Goal: Check status: Check status

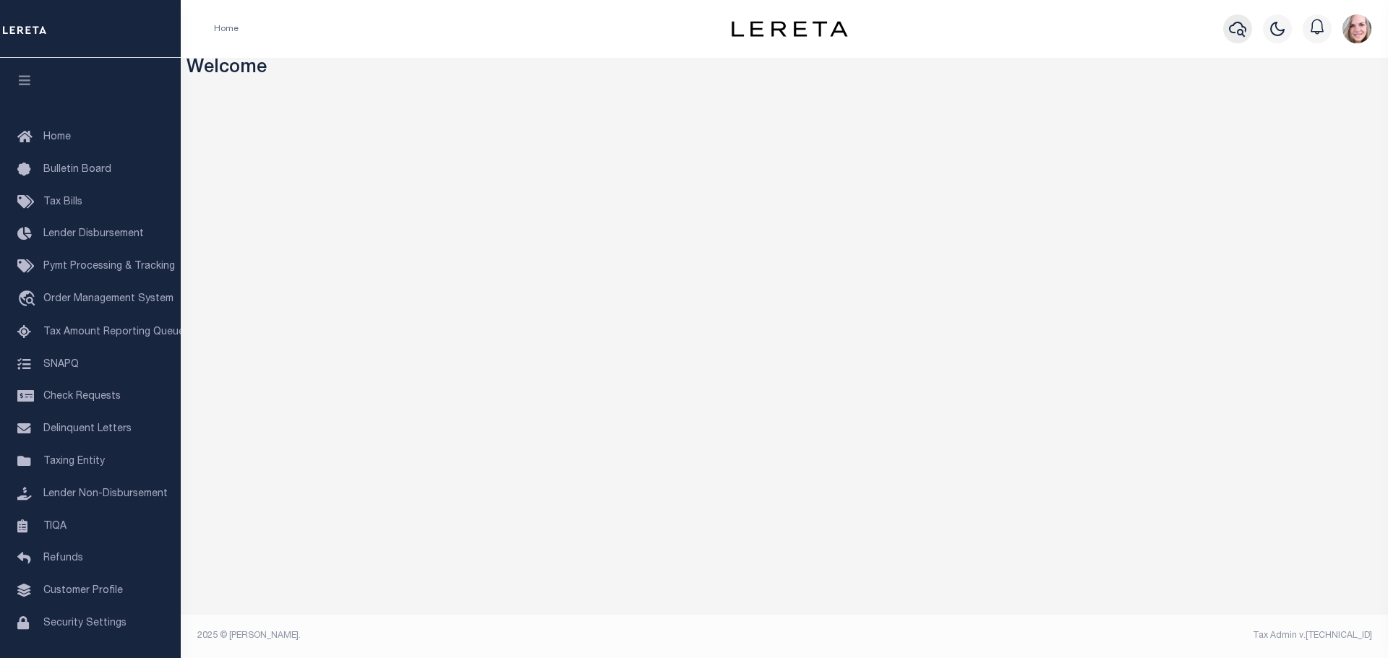
click at [1241, 28] on icon "button" at bounding box center [1237, 28] width 17 height 17
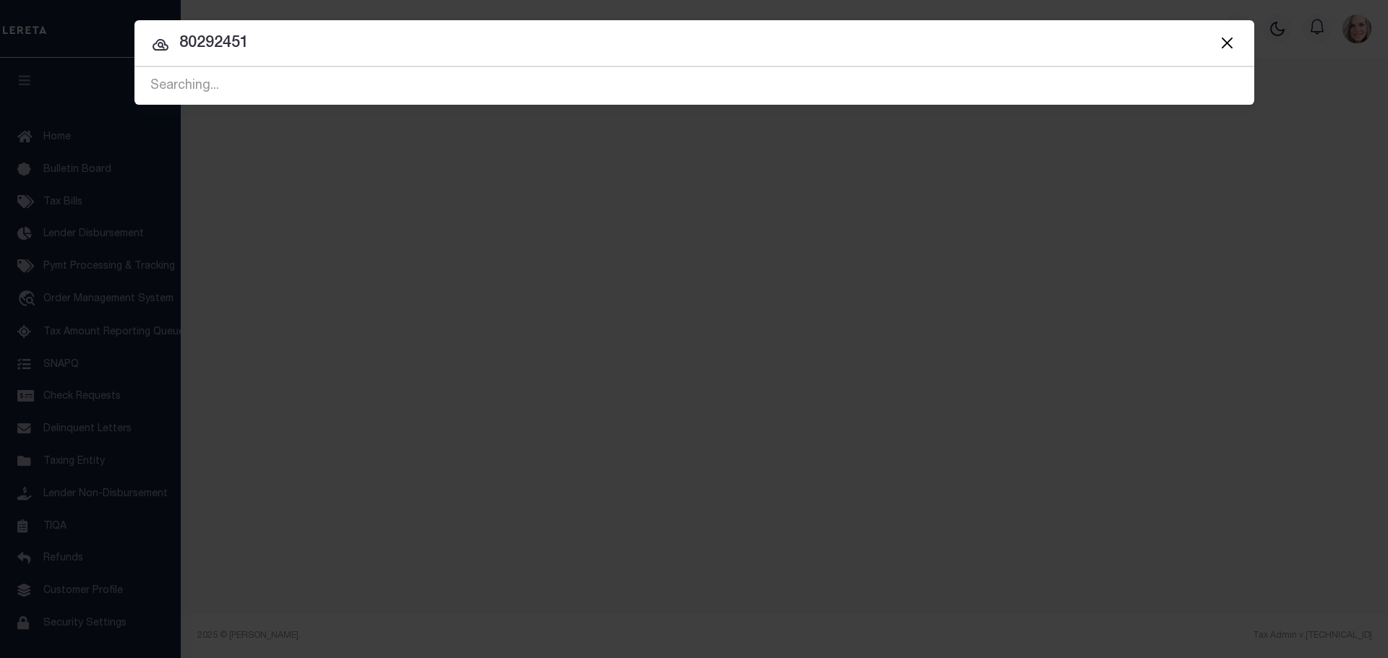
type input "80292451"
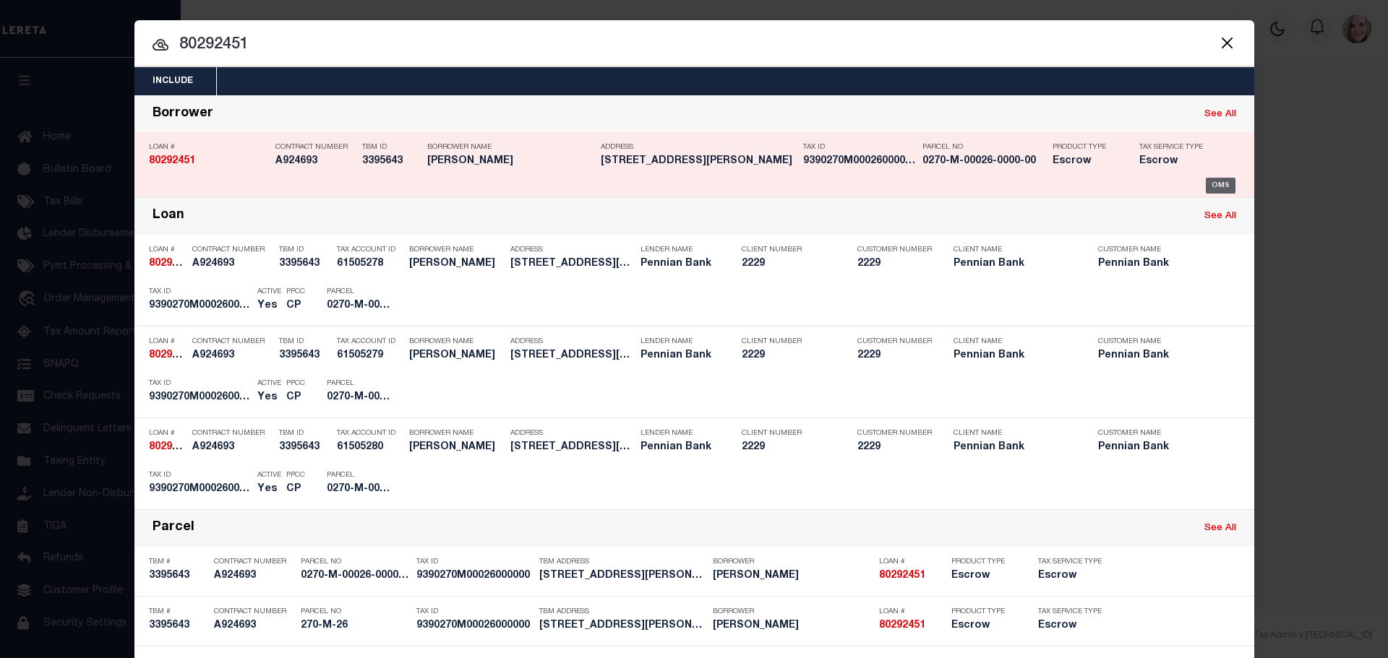
click at [1209, 188] on div "OMS" at bounding box center [1220, 186] width 30 height 16
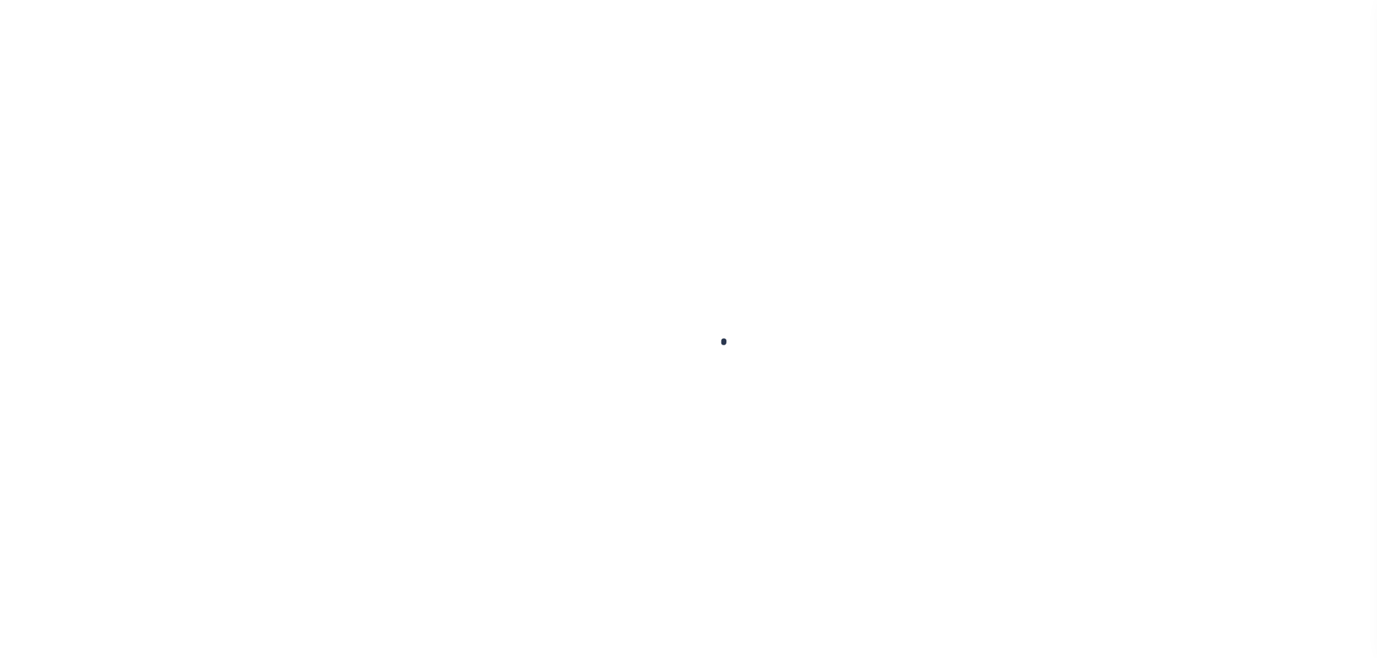
type input "80292451"
type input "[PERSON_NAME]"
select select
select select "10"
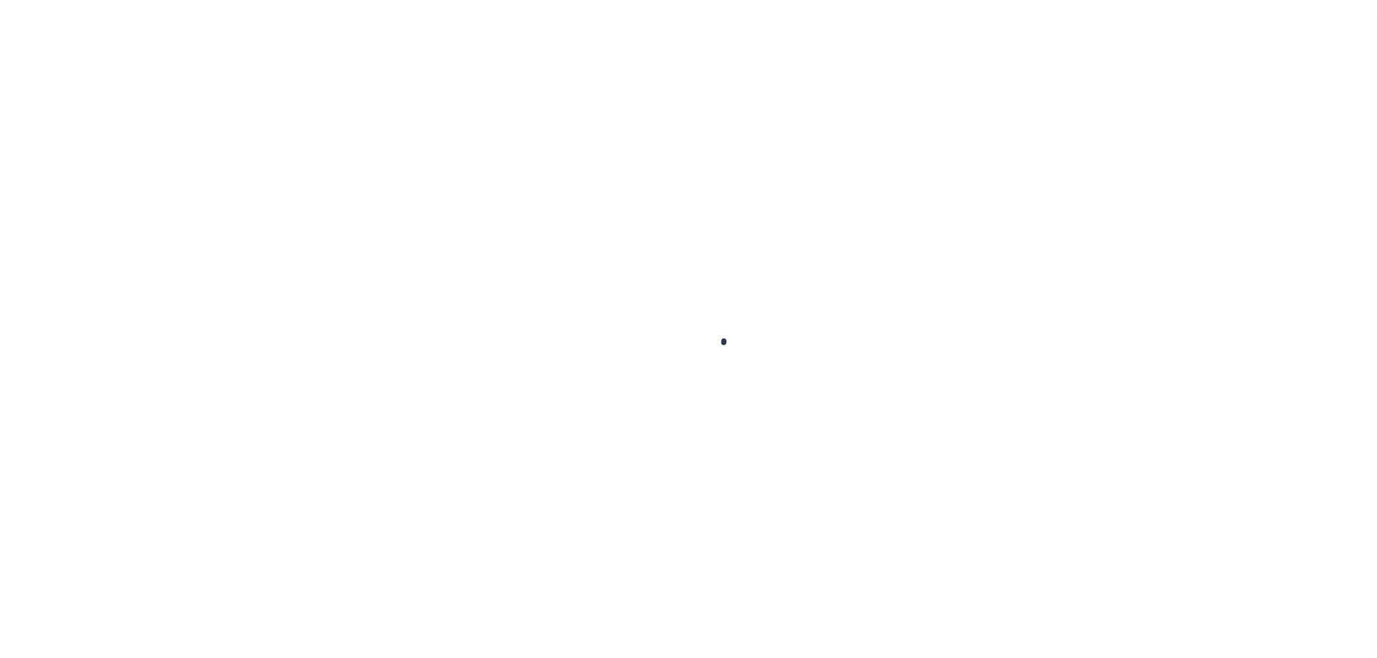
select select "Escrow"
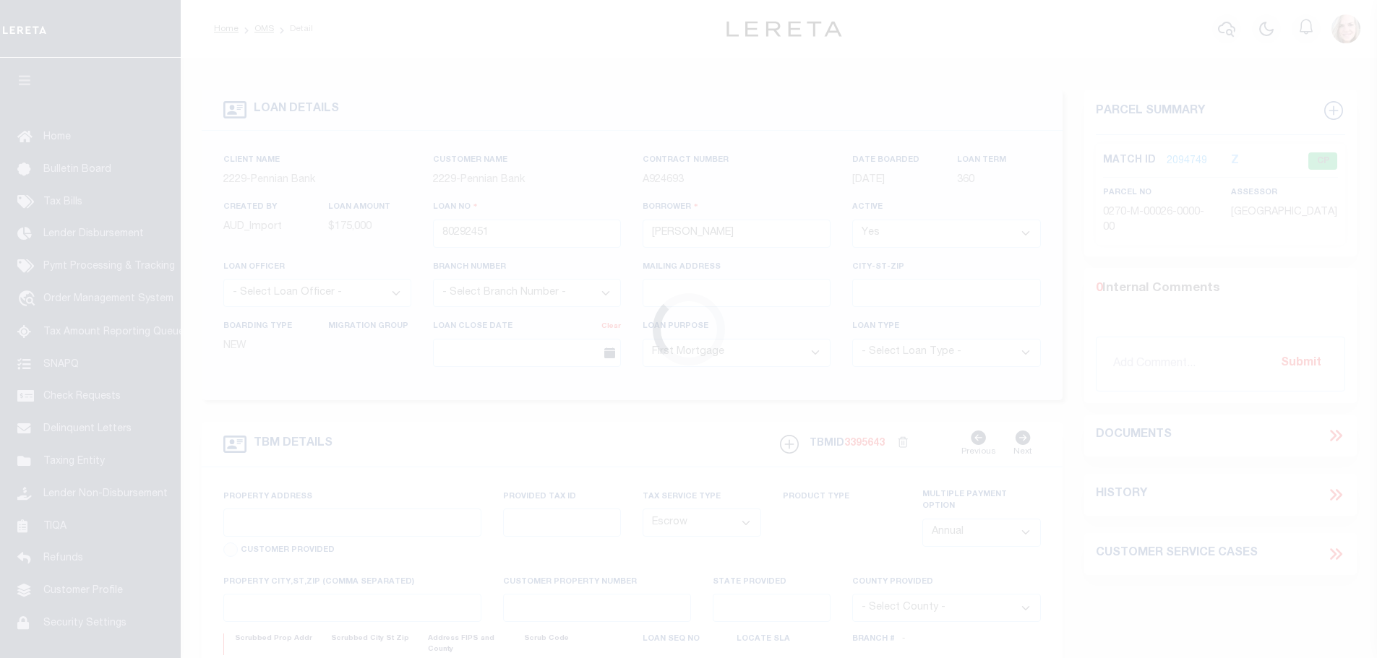
type input "106 Olga Ave"
type input "270-M-26"
select select
type input "Coraopolis, PA 15108"
type input "PA"
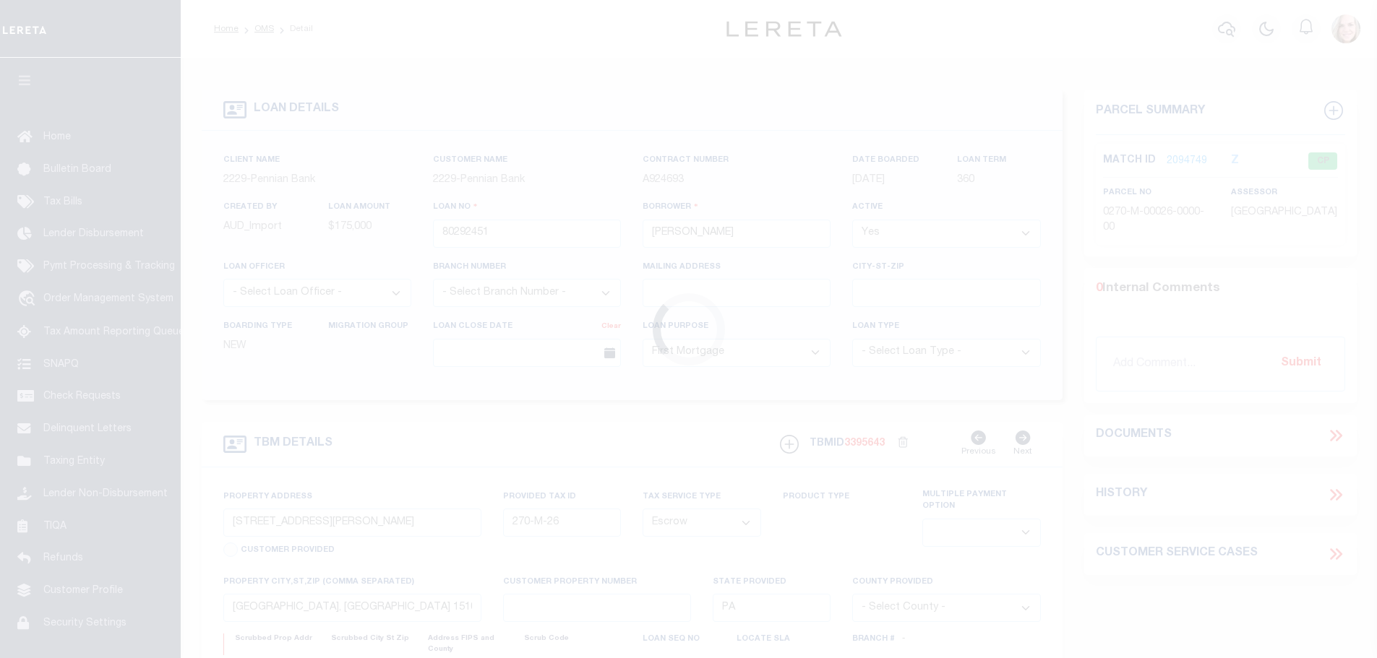
select select
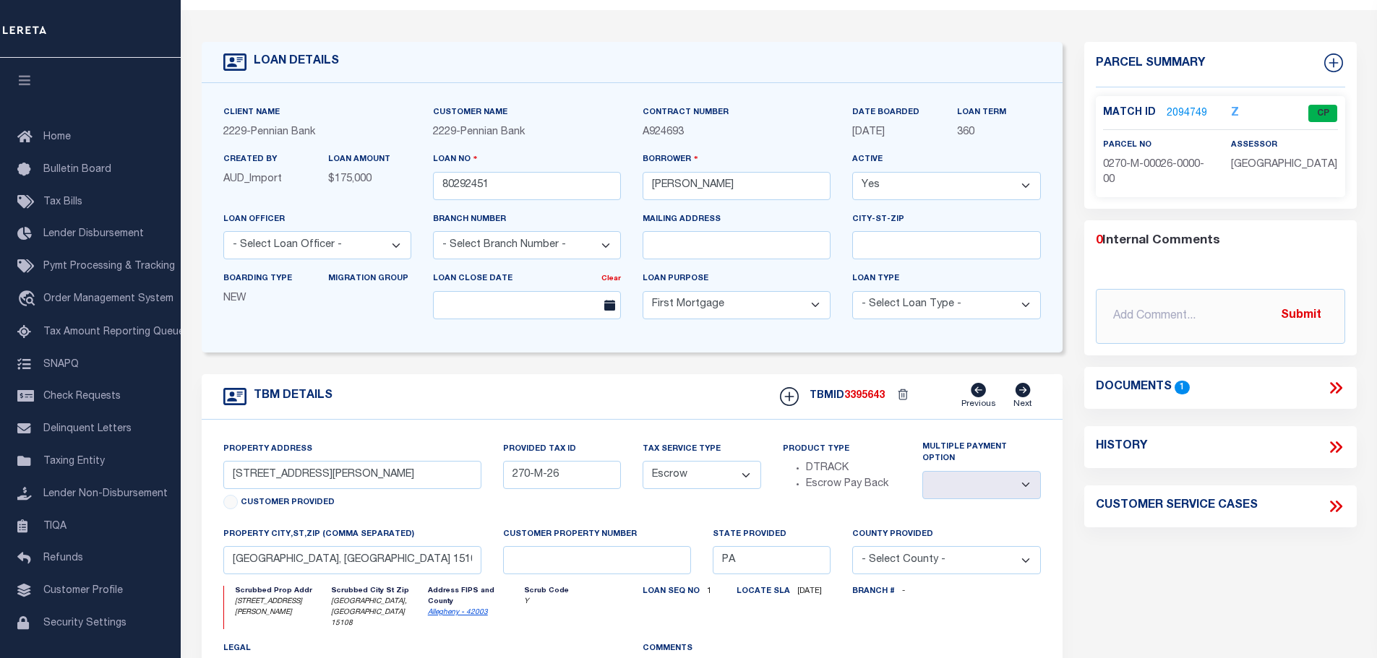
scroll to position [72, 0]
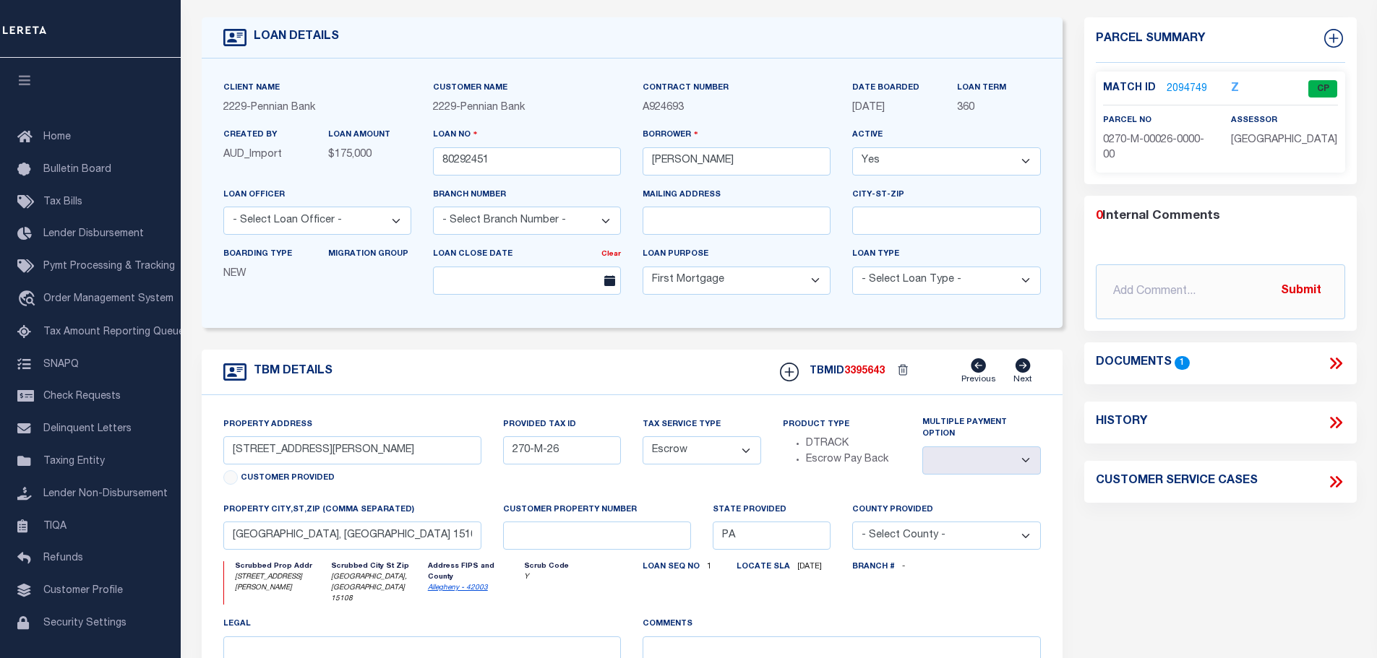
click at [1175, 82] on link "2094749" at bounding box center [1186, 89] width 40 height 15
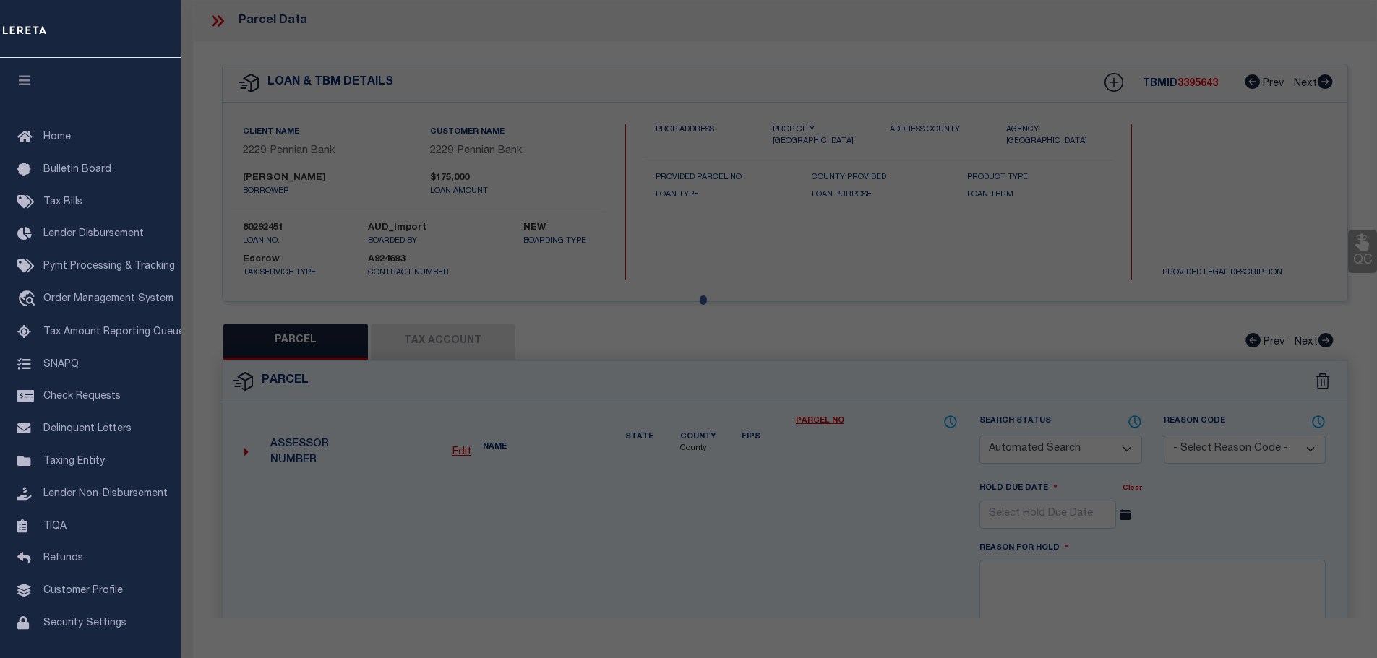
checkbox input "false"
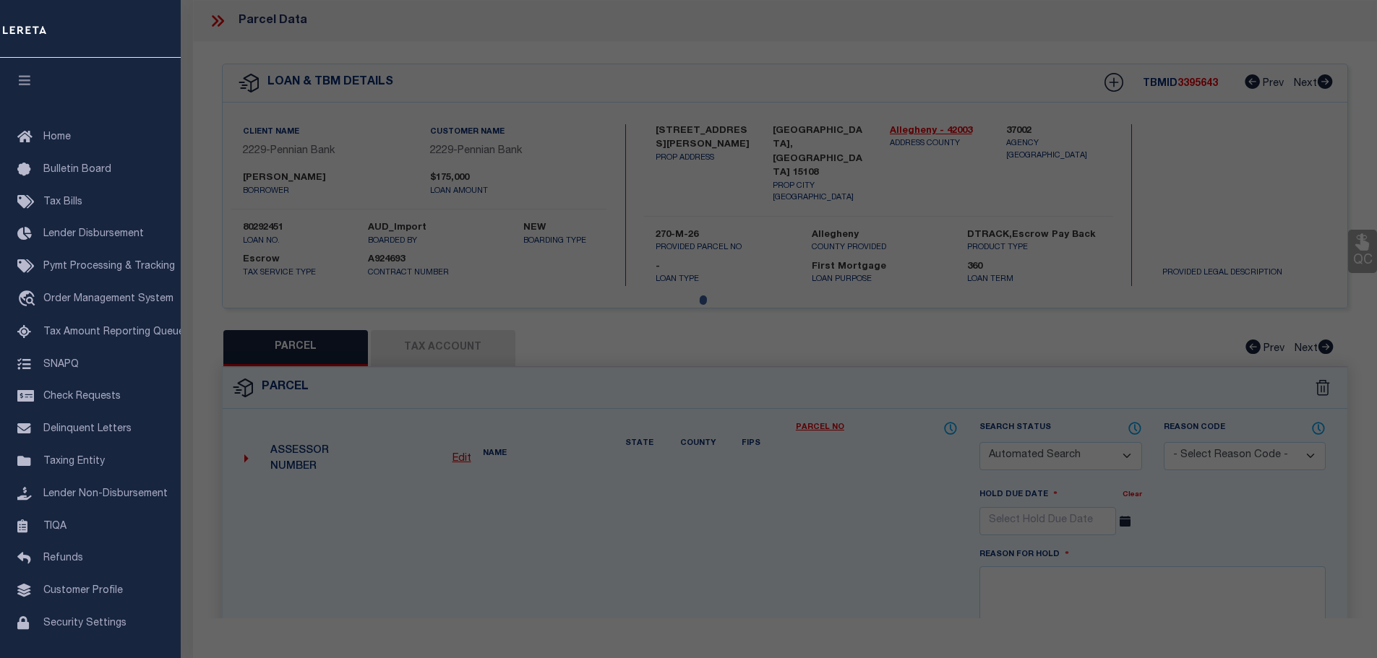
select select "CP"
type input "MINEO DOMINIC & MARY D (W)"
select select "AGW"
select select
type input "106 Olga Ave"
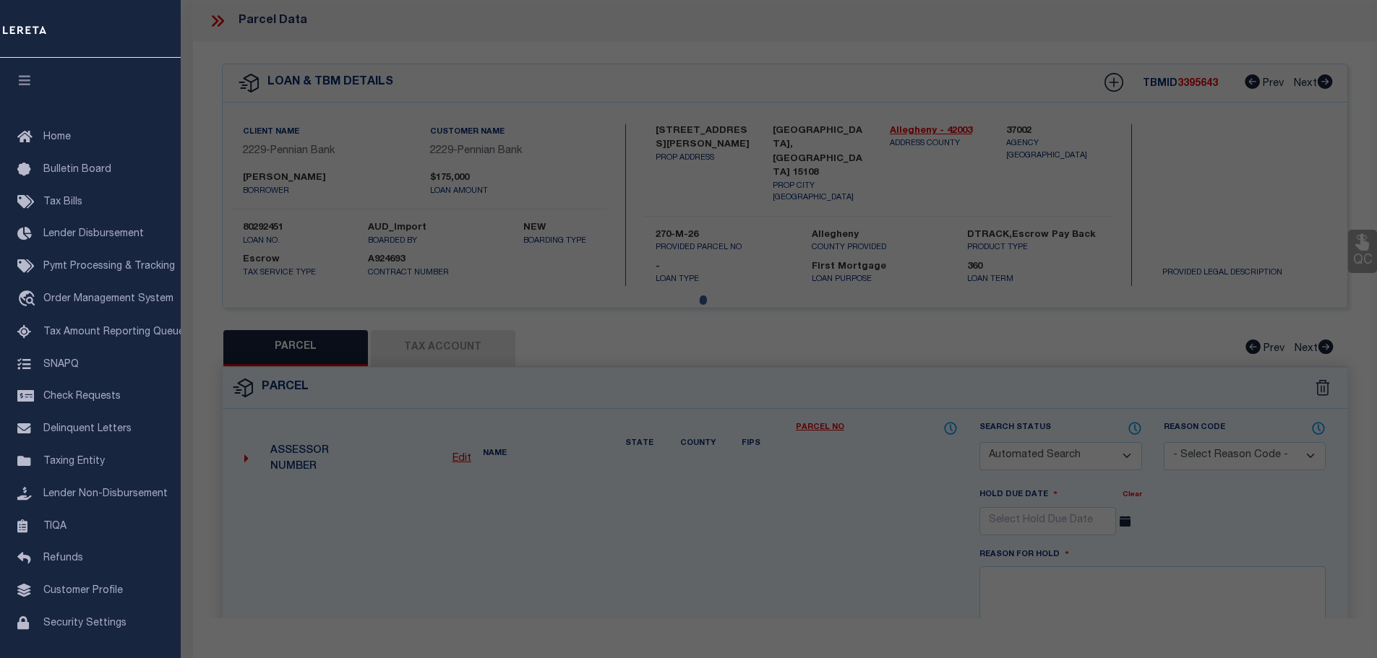
checkbox input "false"
type input "Coraopolis, PA 15108"
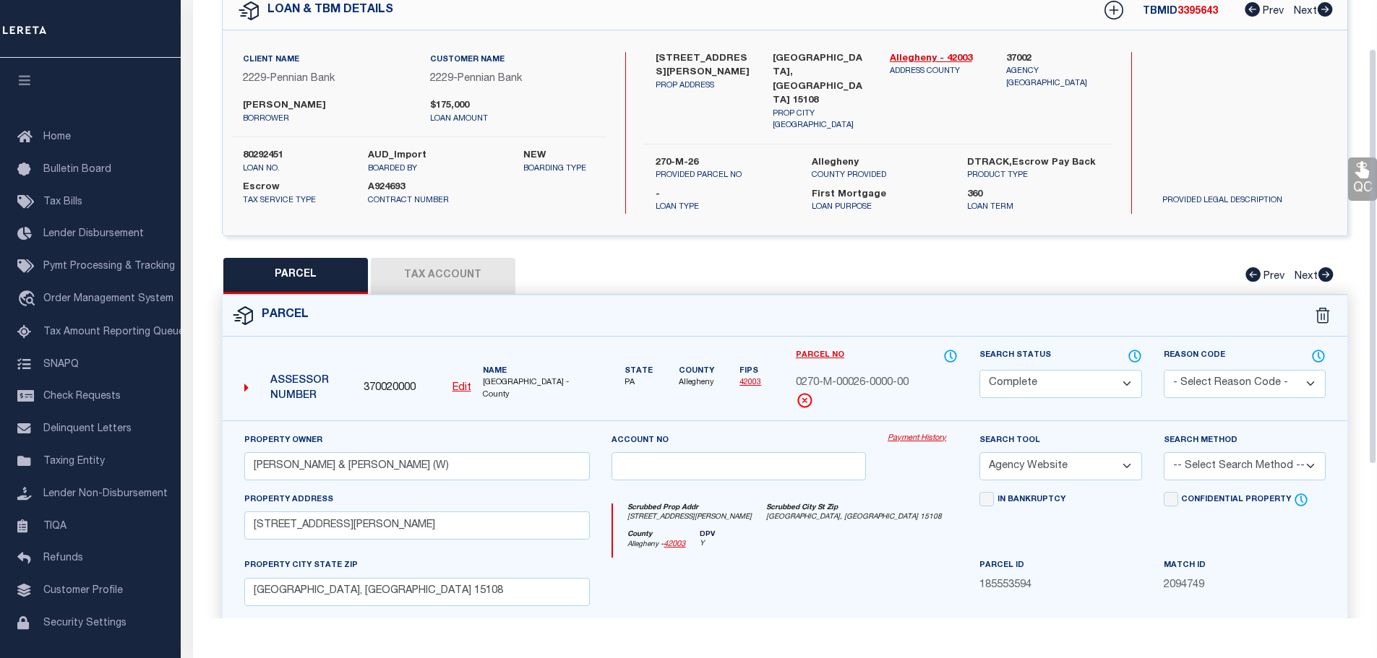
click at [434, 258] on button "Tax Account" at bounding box center [443, 276] width 145 height 36
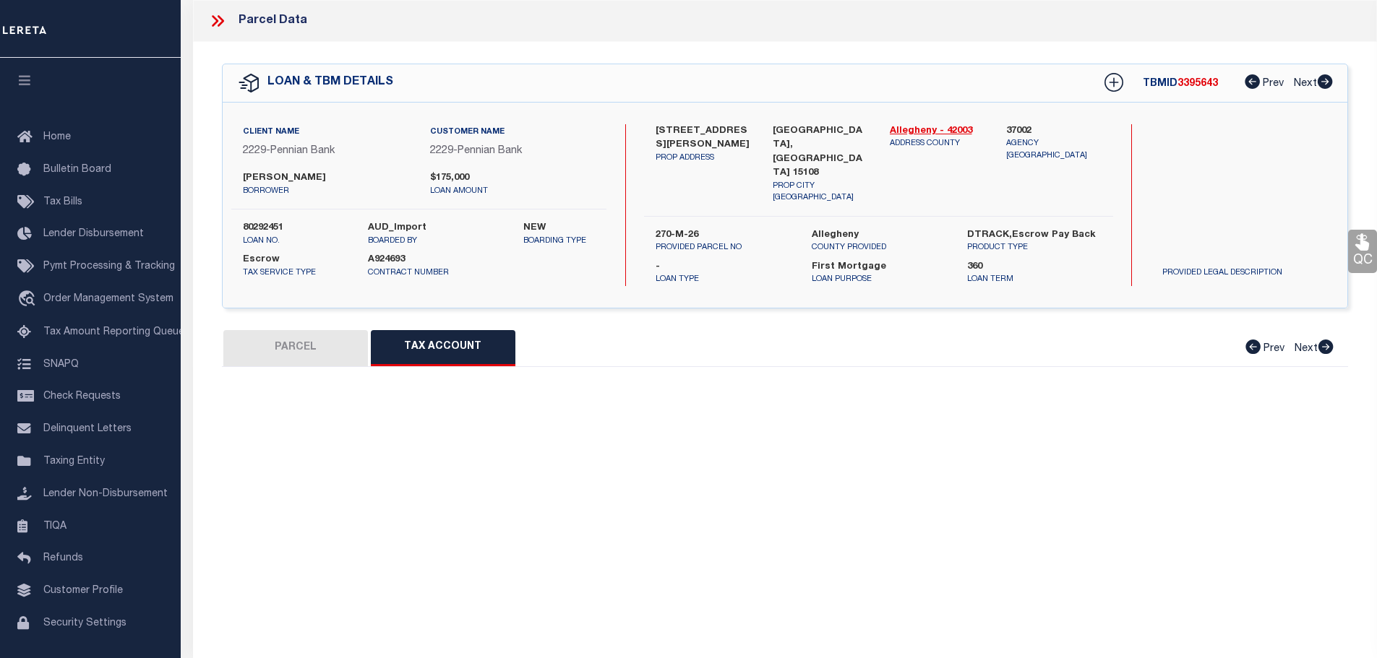
scroll to position [0, 0]
select select "100"
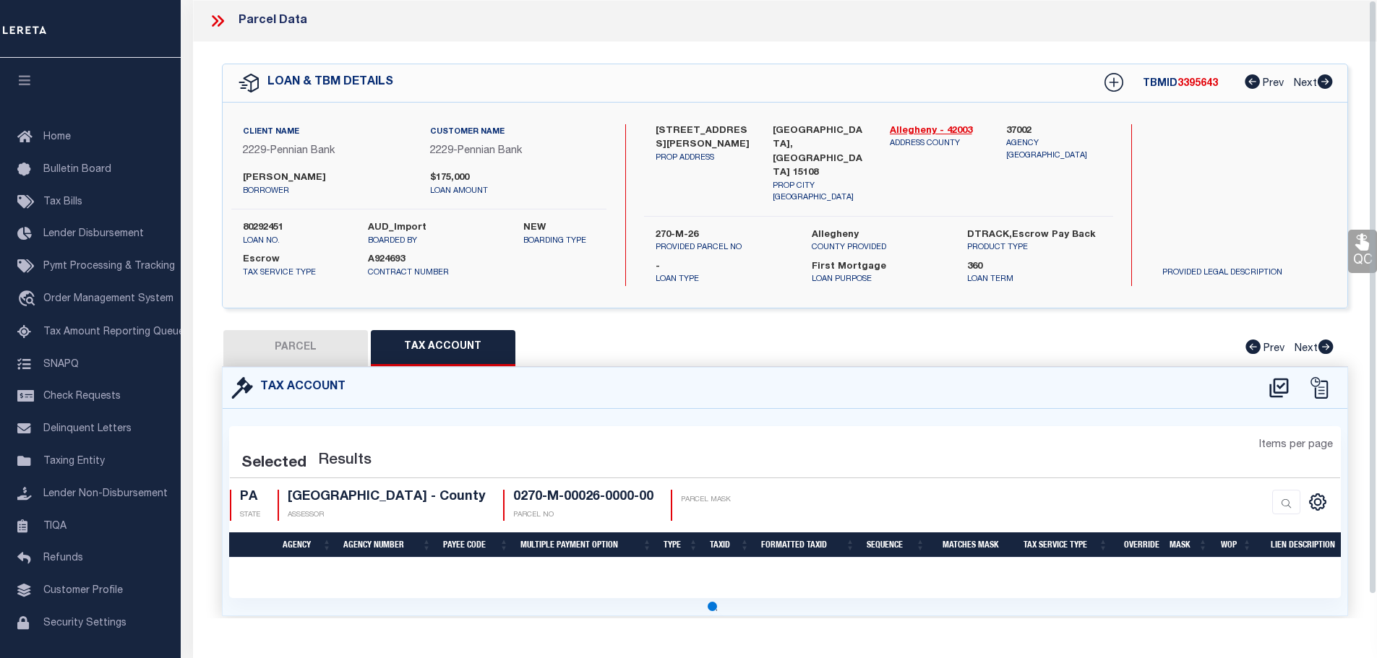
select select "100"
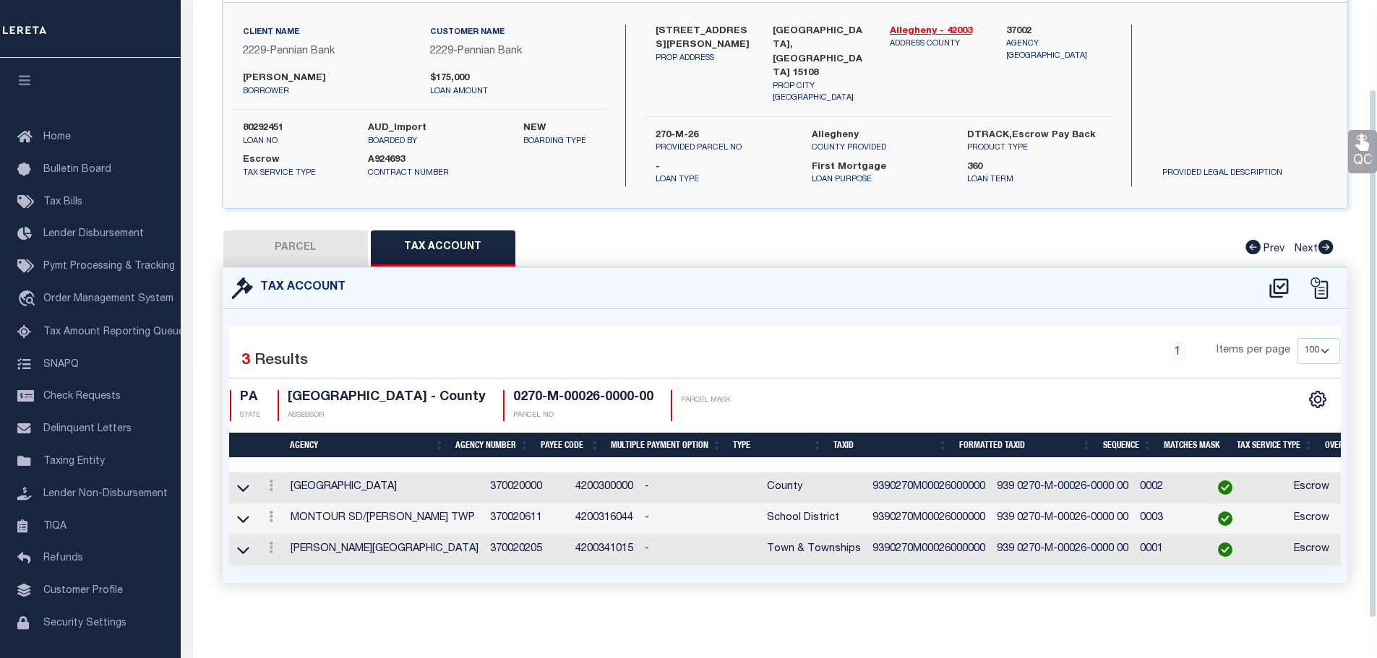
scroll to position [103, 0]
click at [343, 250] on button "PARCEL" at bounding box center [295, 249] width 145 height 36
select select "AS"
select select
checkbox input "false"
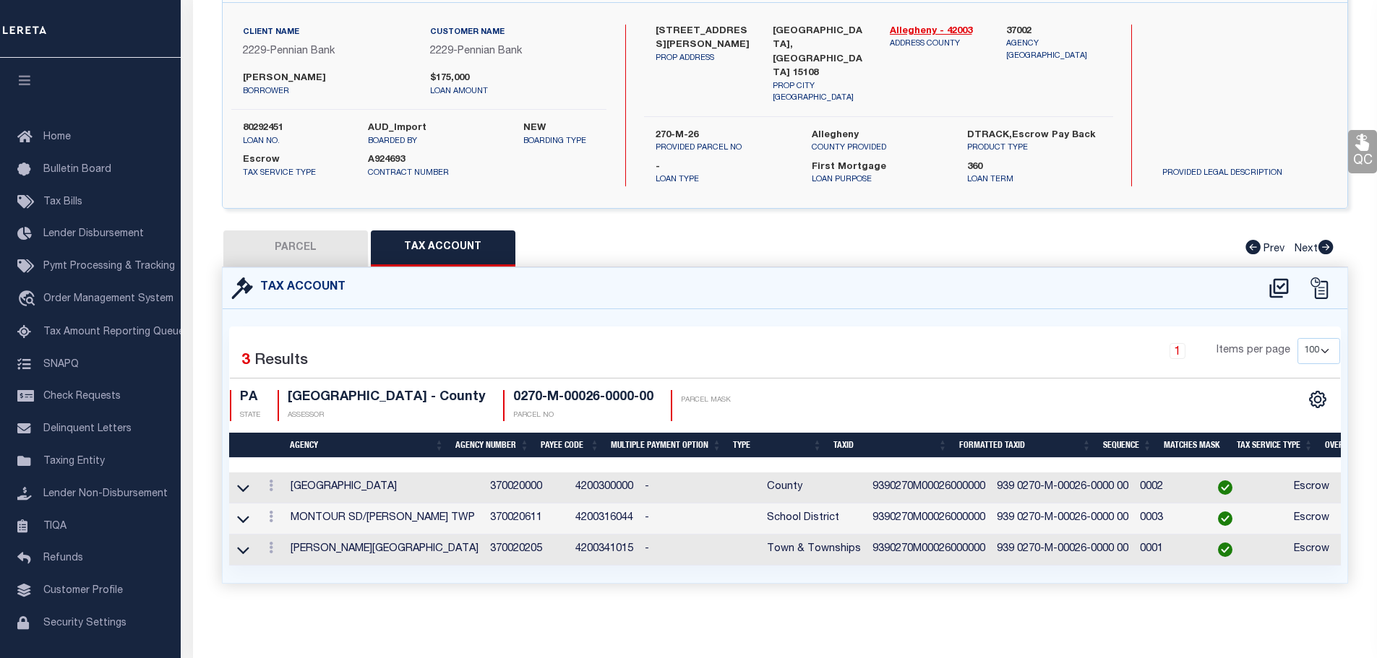
checkbox input "false"
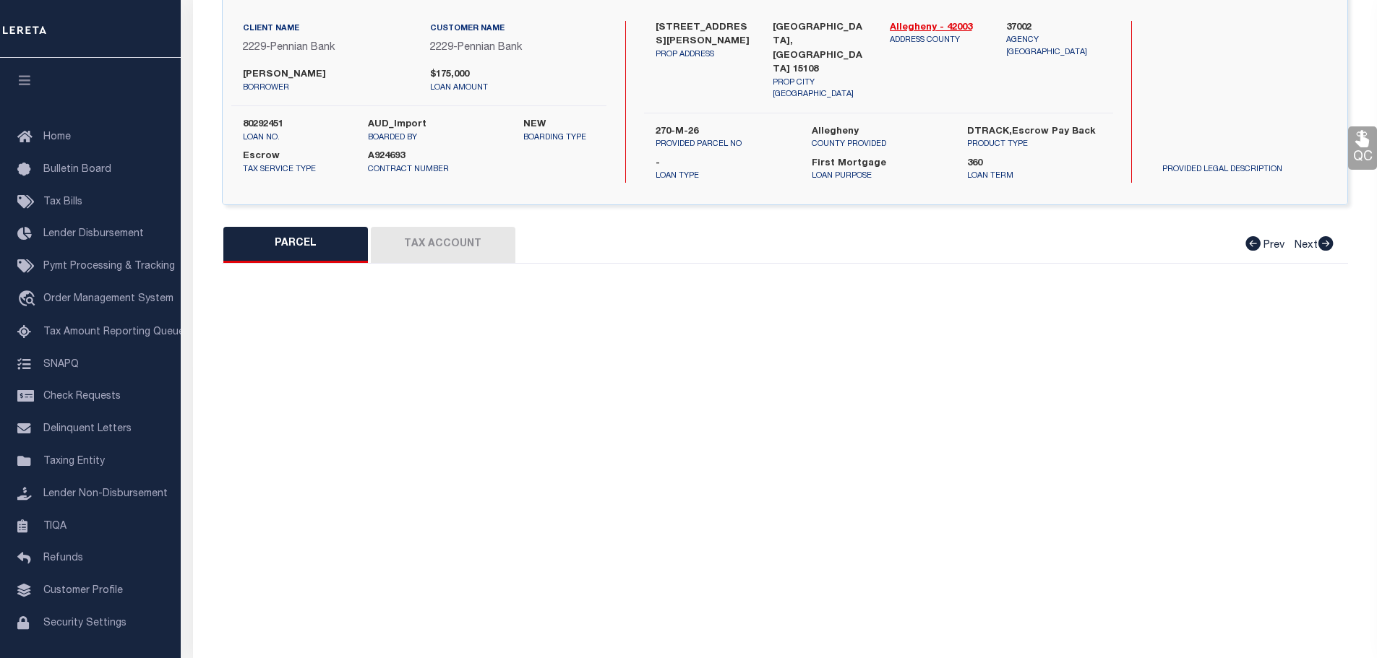
select select "CP"
type input "MINEO DOMINIC & MARY D (W)"
select select "AGW"
select select
type input "106 Olga Ave"
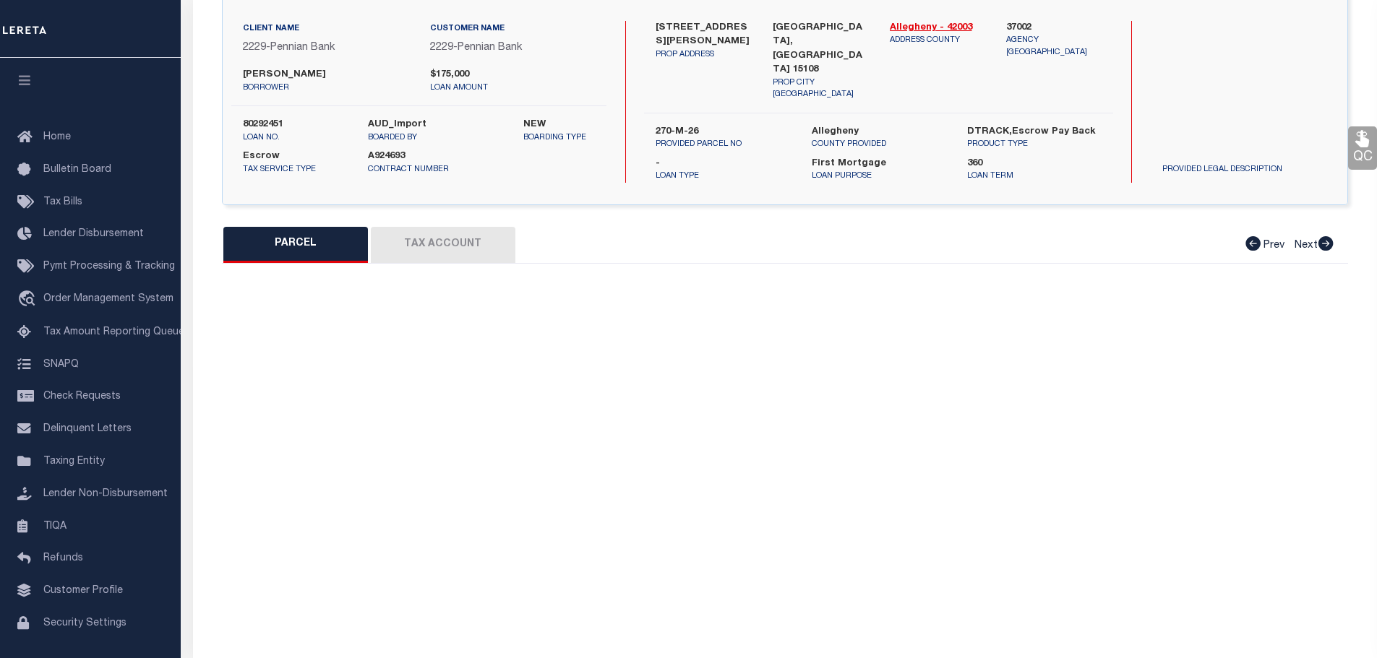
checkbox input "false"
type input "Coraopolis, PA 15108"
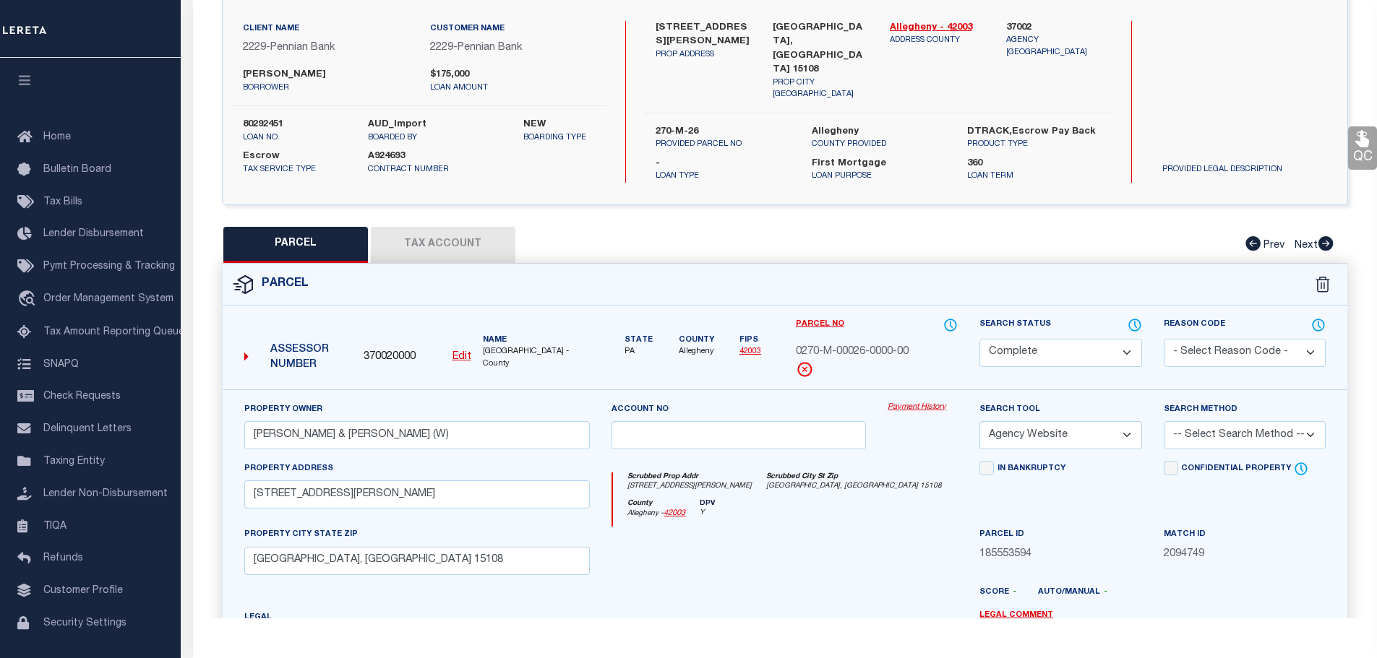
click at [930, 402] on link "Payment History" at bounding box center [922, 408] width 70 height 12
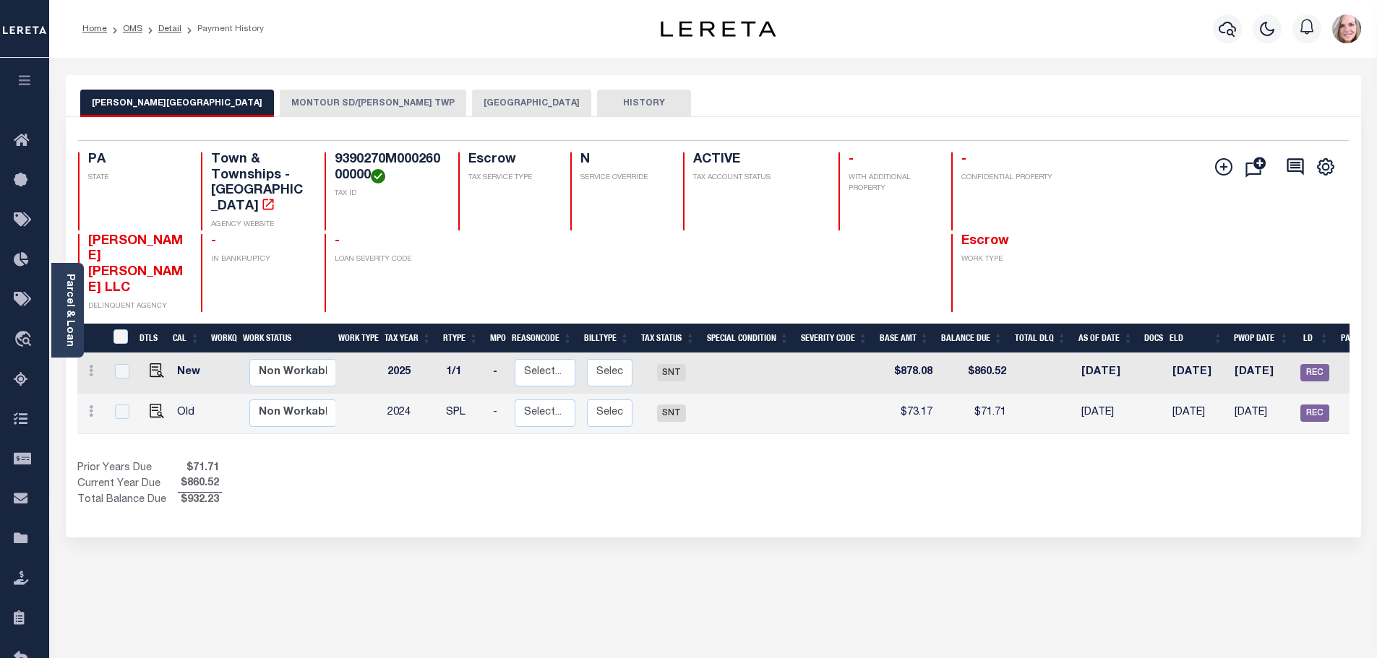
click at [315, 100] on button "MONTOUR SD/[PERSON_NAME] TWP" at bounding box center [373, 103] width 186 height 27
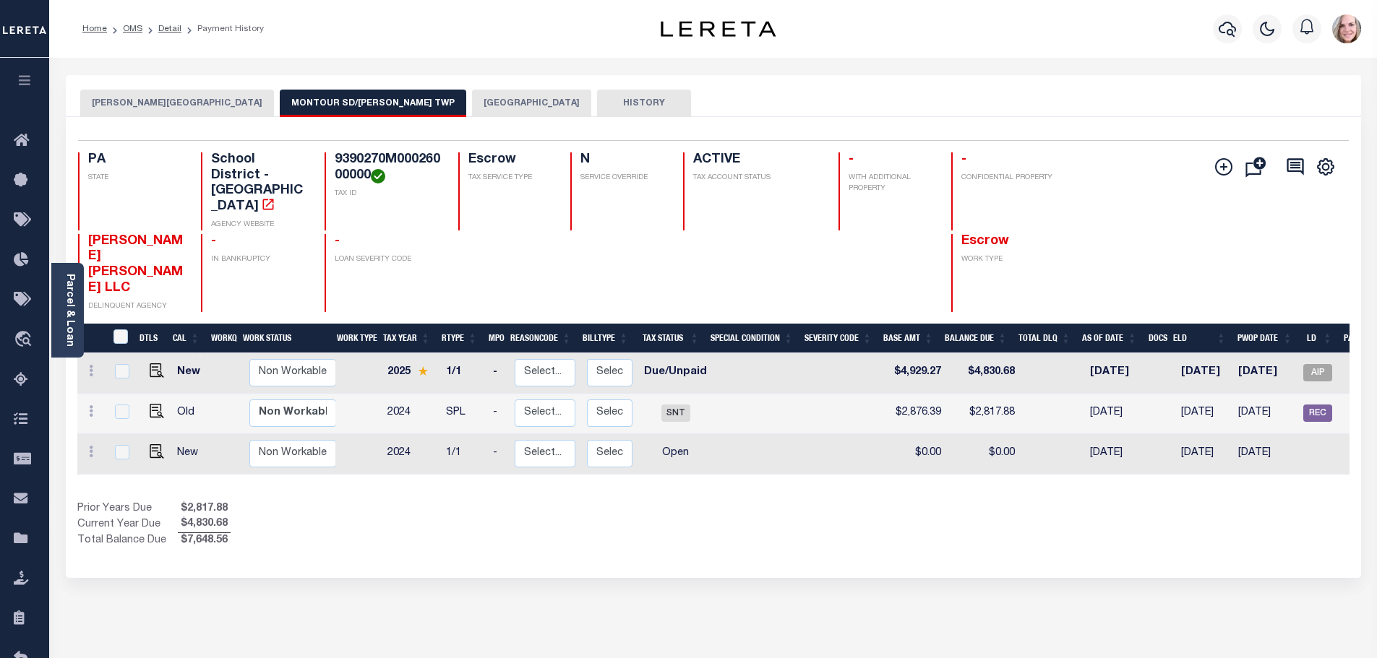
click at [472, 112] on button "[GEOGRAPHIC_DATA]" at bounding box center [531, 103] width 119 height 27
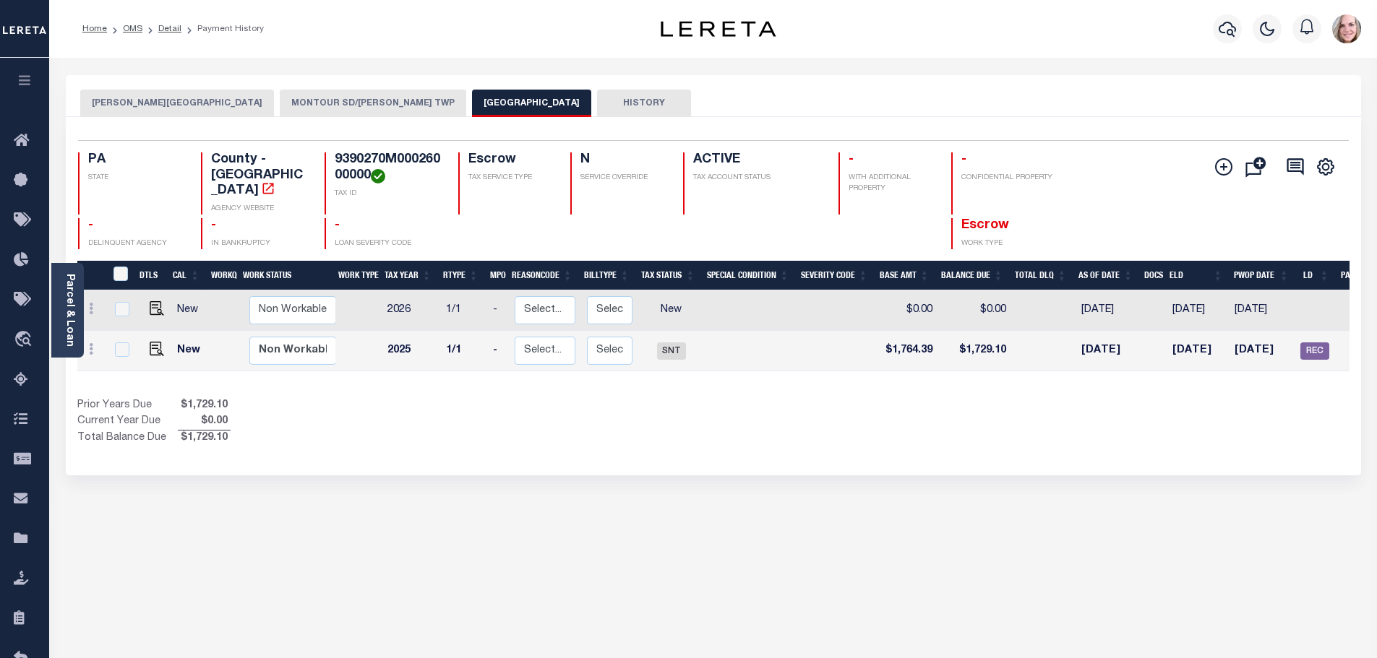
click at [326, 107] on button "MONTOUR SD/ROBINSON TWP" at bounding box center [373, 103] width 186 height 27
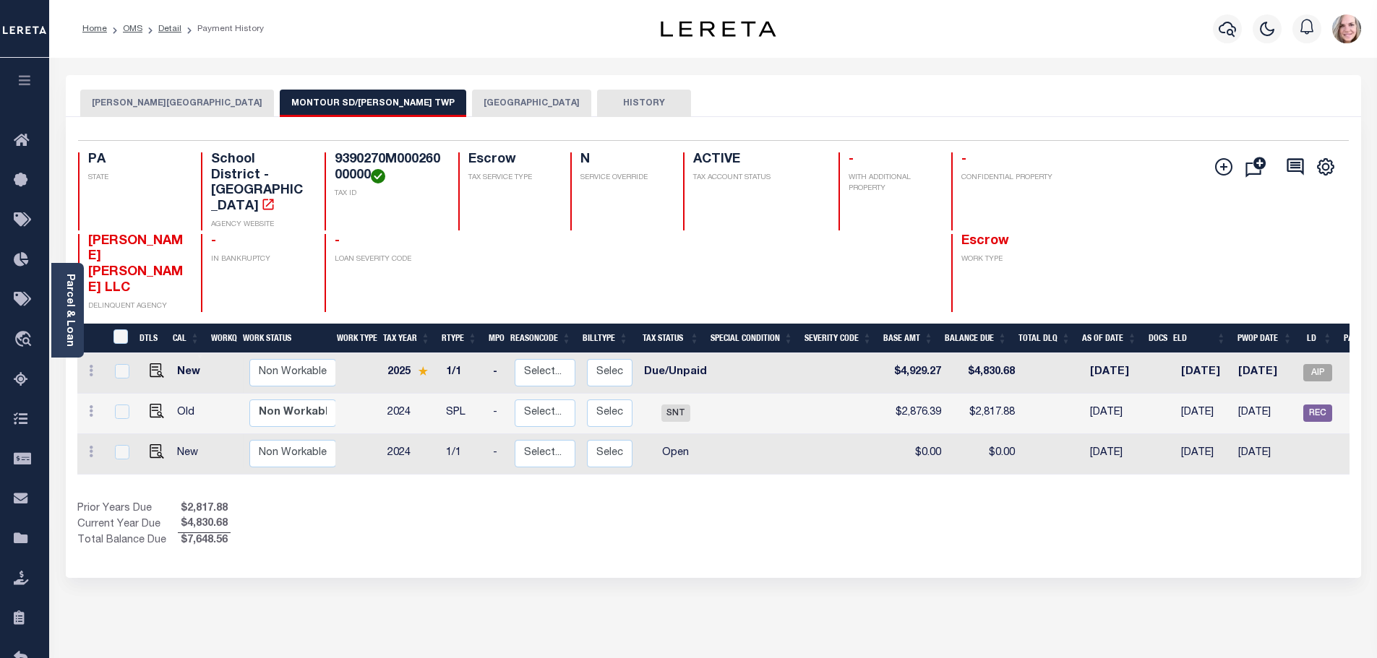
click at [167, 108] on button "ROBINSON TOWNSHIP" at bounding box center [177, 103] width 194 height 27
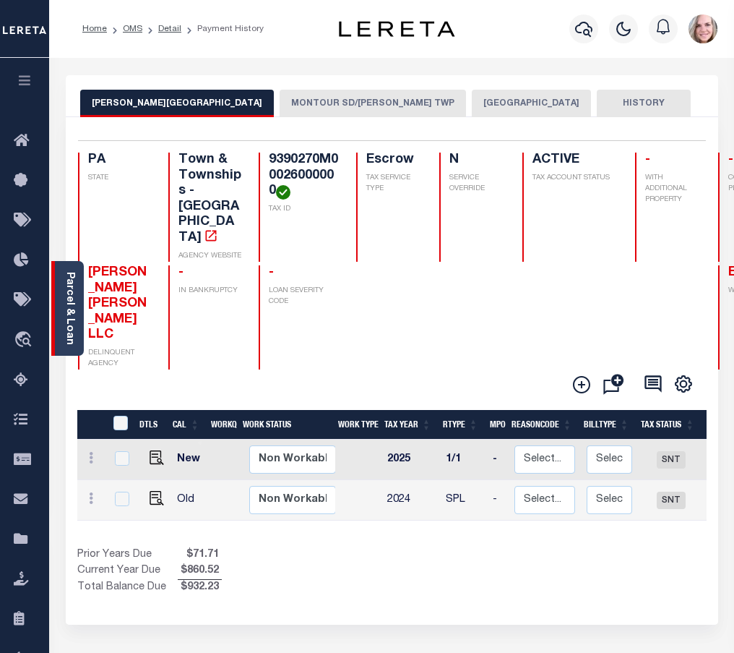
click at [70, 288] on link "Parcel & Loan" at bounding box center [69, 308] width 10 height 73
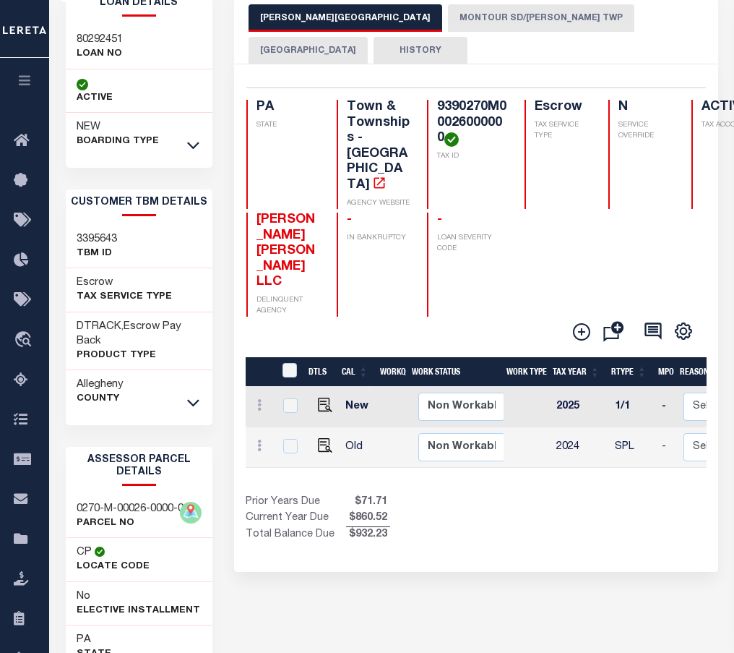
scroll to position [72, 0]
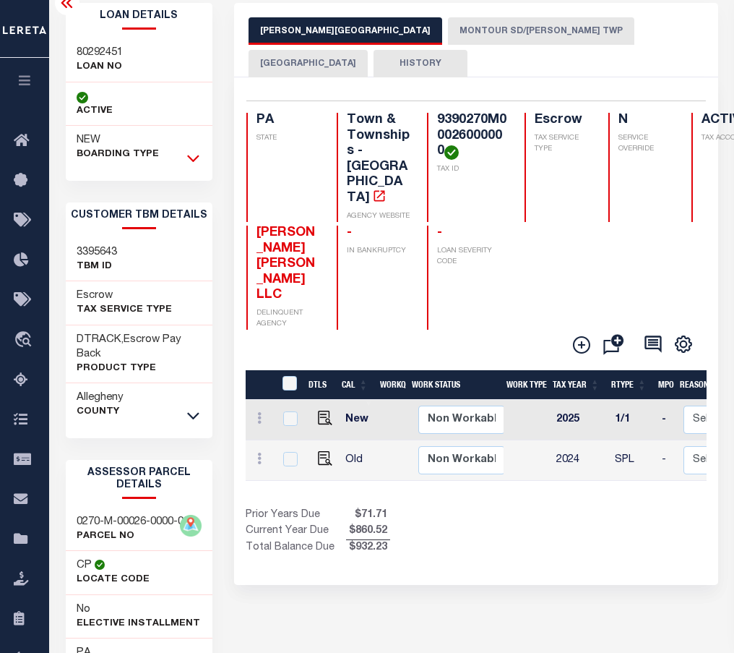
click at [191, 163] on icon at bounding box center [193, 157] width 12 height 15
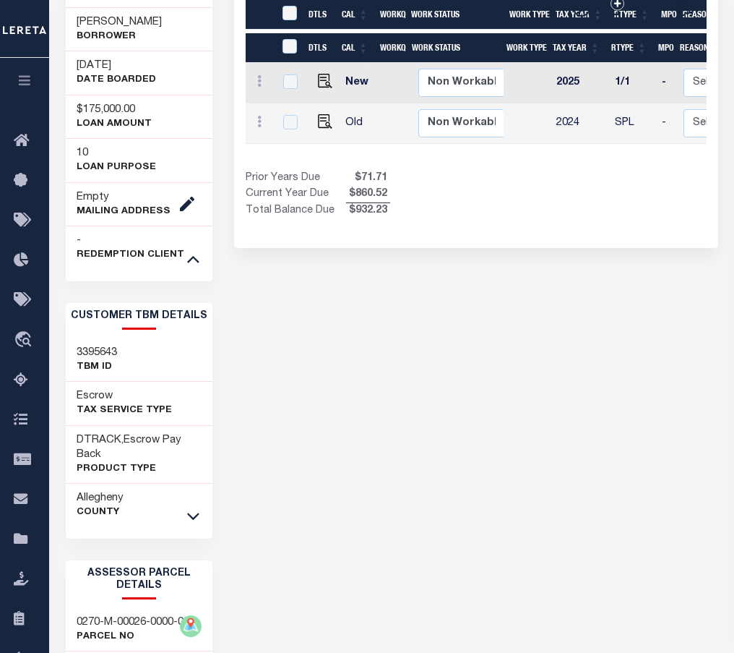
scroll to position [434, 0]
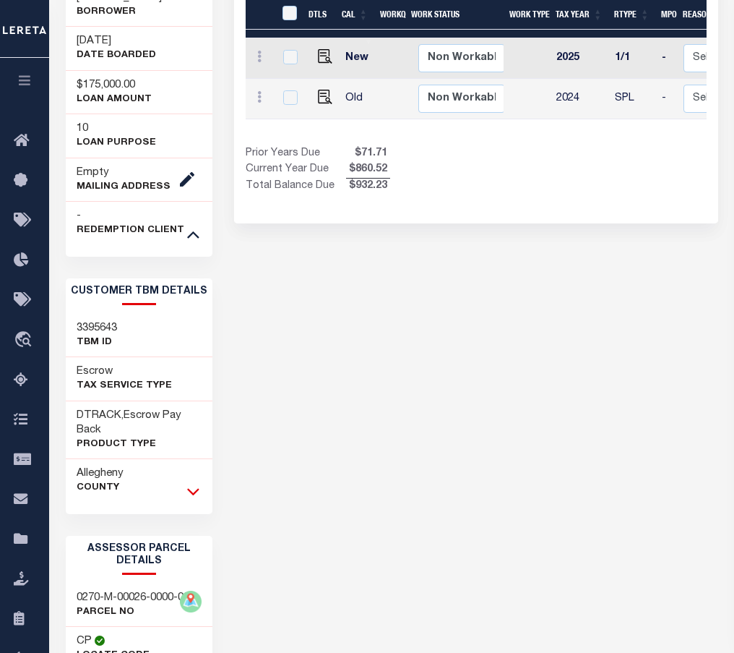
click at [189, 491] on icon at bounding box center [193, 492] width 12 height 7
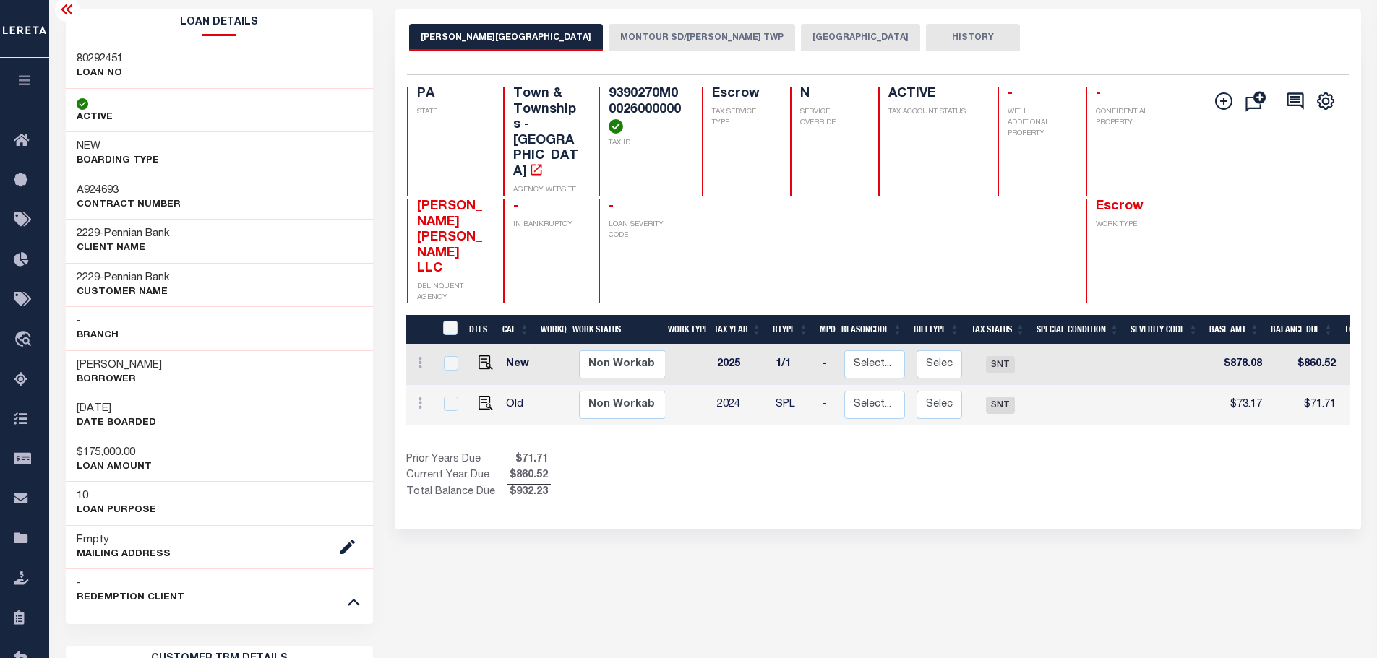
scroll to position [0, 0]
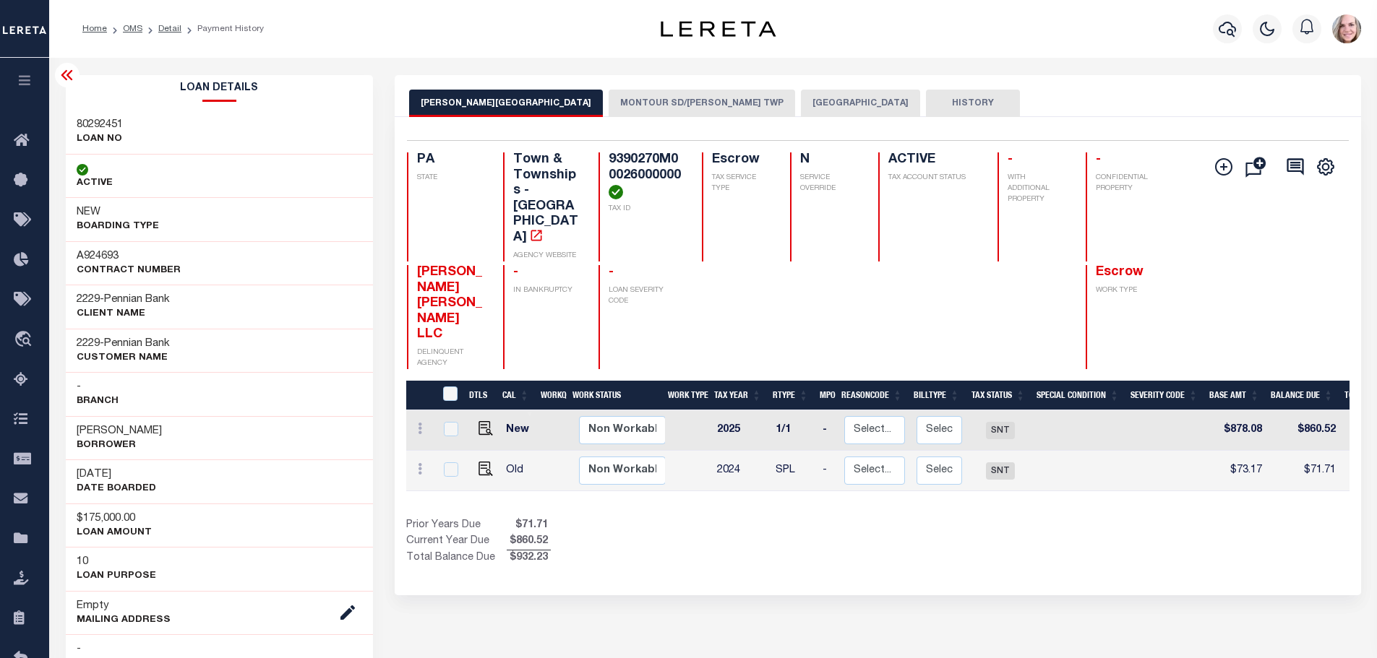
click at [801, 93] on button "ALLEGHENY COUNTY" at bounding box center [860, 103] width 119 height 27
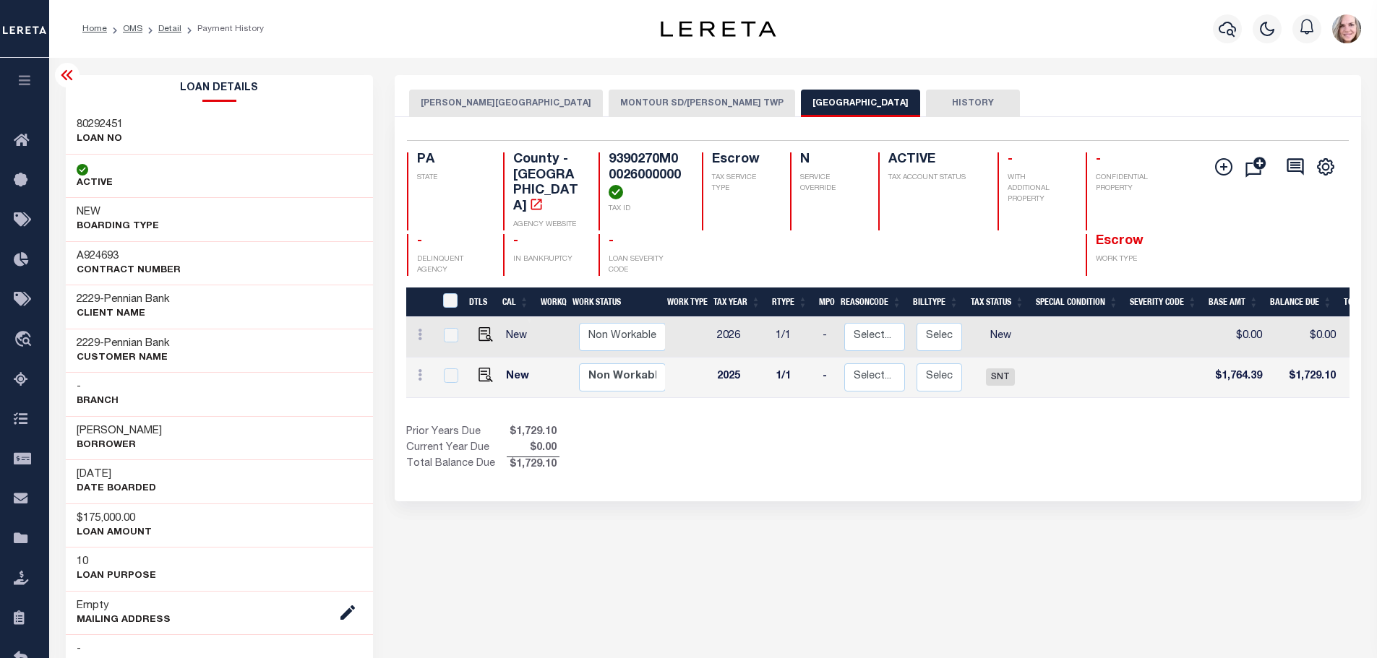
click at [636, 105] on button "MONTOUR SD/ROBINSON TWP" at bounding box center [702, 103] width 186 height 27
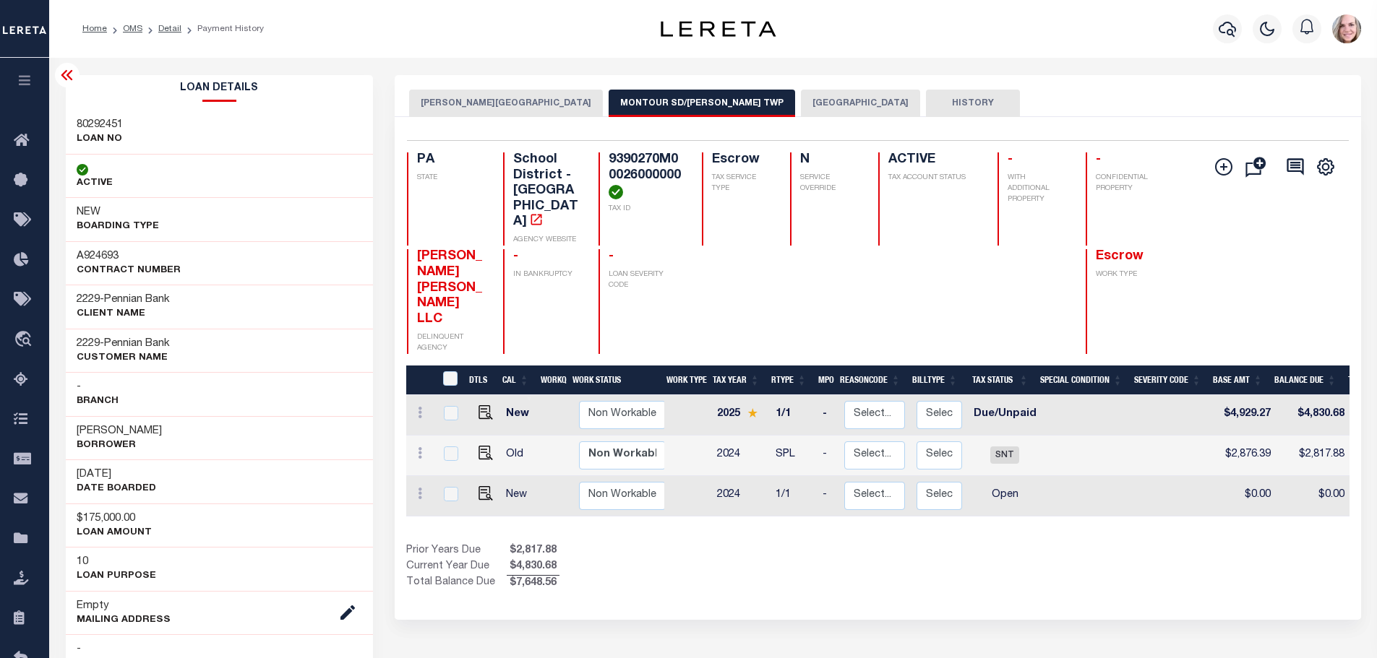
click at [929, 543] on div "Show Tax Lines before Bill Release Date Prior Years Due $2,817.88 Current Year …" at bounding box center [877, 567] width 943 height 48
click at [1020, 543] on div "Show Tax Lines before Bill Release Date Prior Years Due $2,817.88 Current Year …" at bounding box center [877, 567] width 943 height 48
